Goal: Find contact information: Find contact information

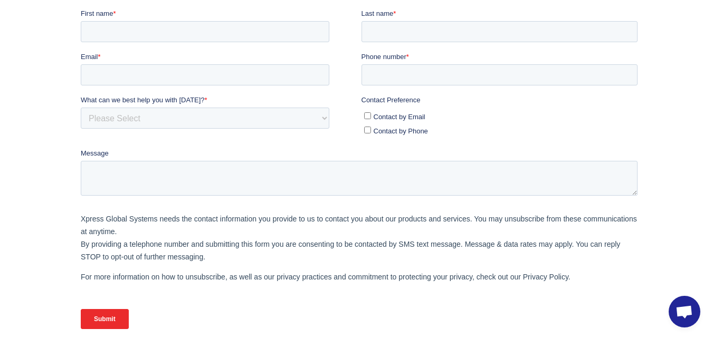
scroll to position [422, 0]
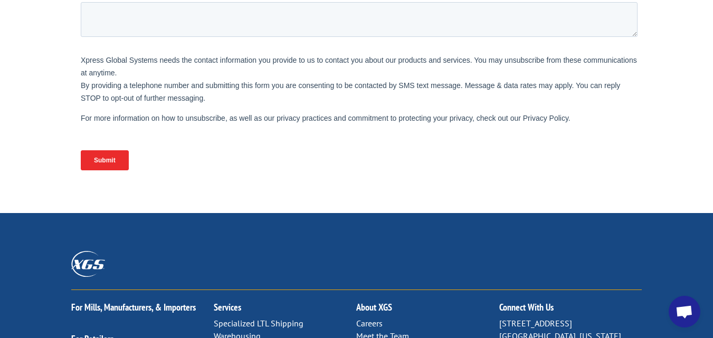
click at [699, 312] on span "Open chat" at bounding box center [685, 312] width 32 height 32
click at [679, 312] on span "Open chat" at bounding box center [684, 313] width 17 height 15
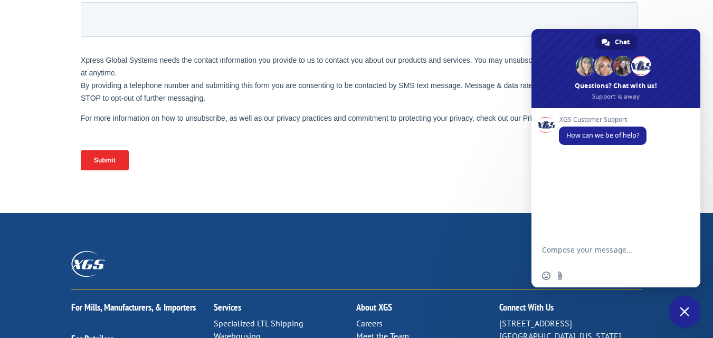
type textarea "We’ve built a reputation in Columbia for going above and beyond — just check ou…"
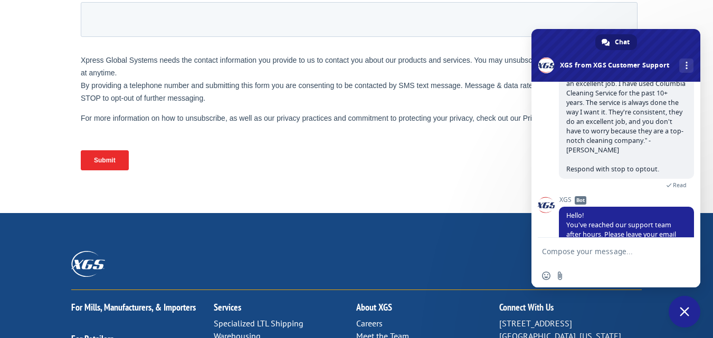
scroll to position [239, 0]
